Goal: Navigation & Orientation: Locate item on page

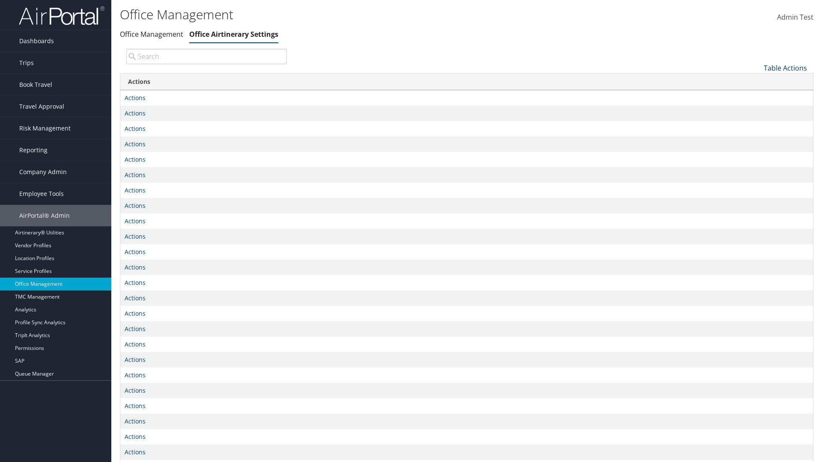
click at [785, 68] on link "Table Actions" at bounding box center [785, 67] width 43 height 9
click at [756, 95] on link "Page Length" at bounding box center [756, 96] width 113 height 15
click at [756, 96] on link "25" at bounding box center [756, 96] width 113 height 15
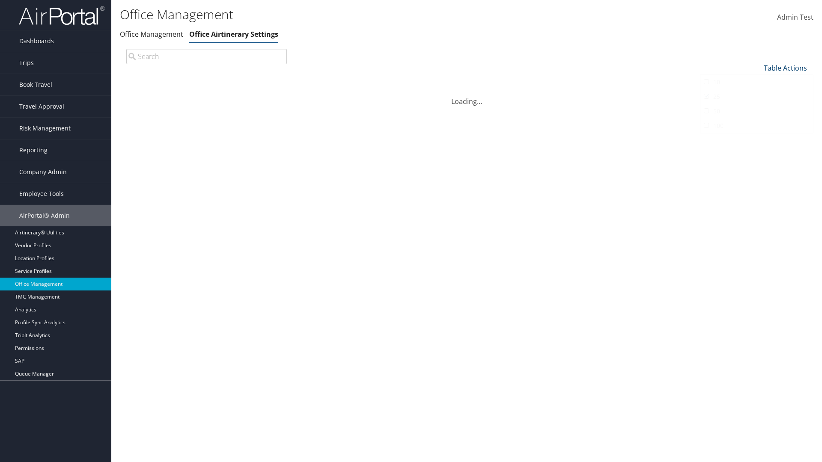
click at [785, 68] on link "Table Actions" at bounding box center [785, 67] width 43 height 9
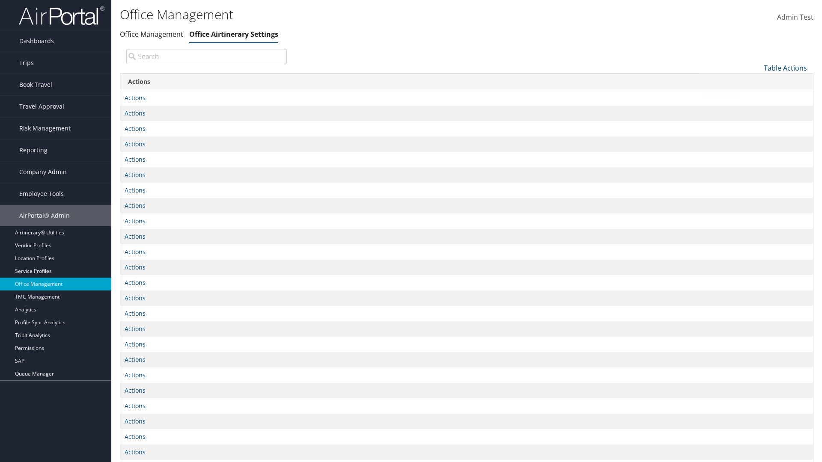
click at [756, 95] on link "Page Length" at bounding box center [756, 96] width 113 height 15
click at [756, 111] on link "50" at bounding box center [756, 111] width 113 height 15
click at [785, 68] on link "Table Actions" at bounding box center [785, 67] width 43 height 9
click at [756, 95] on link "Page Length" at bounding box center [756, 96] width 113 height 15
click at [756, 125] on link "100" at bounding box center [756, 126] width 113 height 15
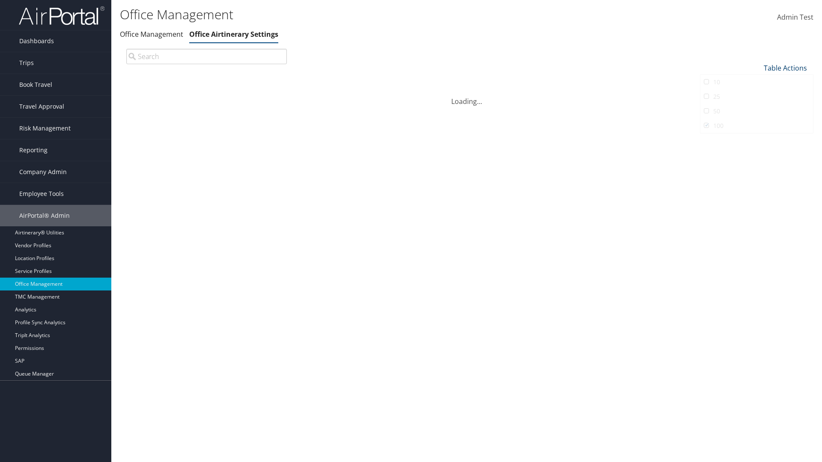
click at [785, 68] on link "Table Actions" at bounding box center [785, 67] width 43 height 9
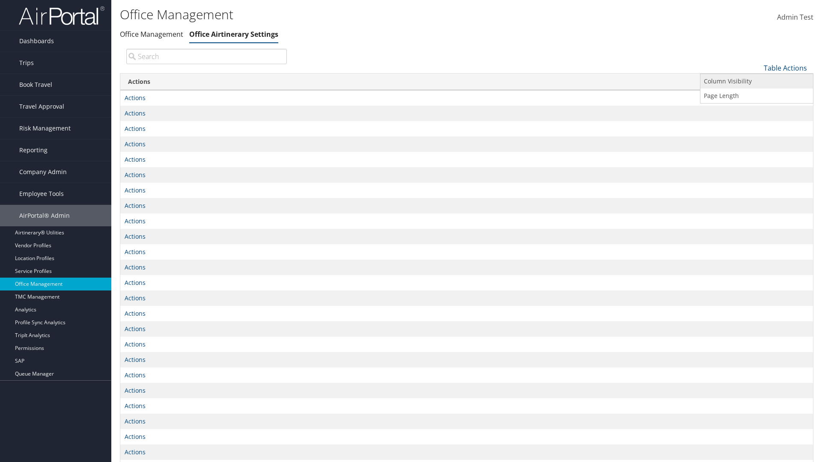
click at [756, 81] on link "Column Visibility" at bounding box center [756, 81] width 113 height 15
